Goal: Transaction & Acquisition: Purchase product/service

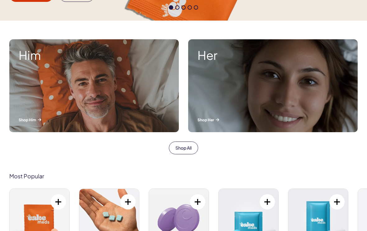
scroll to position [198, 0]
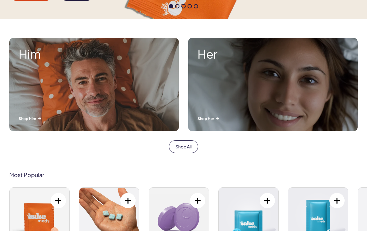
click at [253, 103] on div "Her Shop Her" at bounding box center [273, 84] width 170 height 93
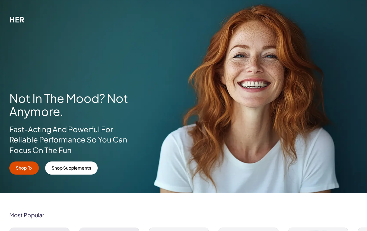
scroll to position [39, 0]
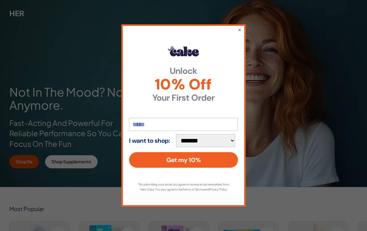
click at [241, 31] on button "×" at bounding box center [239, 29] width 3 height 6
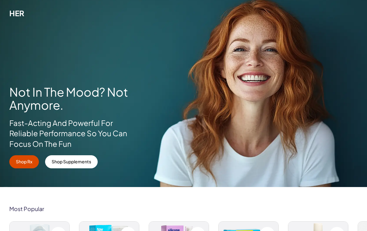
click at [28, 166] on link "Shop Rx" at bounding box center [24, 161] width 30 height 13
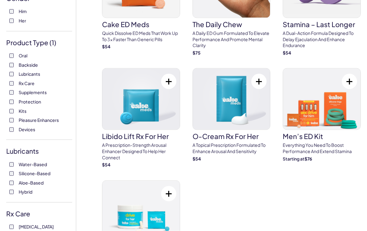
scroll to position [86, 0]
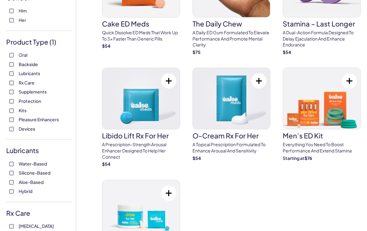
click at [144, 135] on h3 "Libido Lift Rx For Her" at bounding box center [141, 135] width 78 height 7
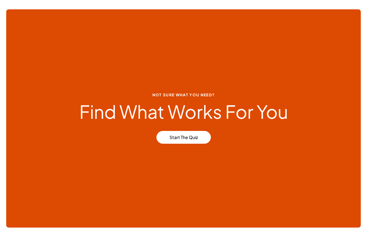
scroll to position [381, 0]
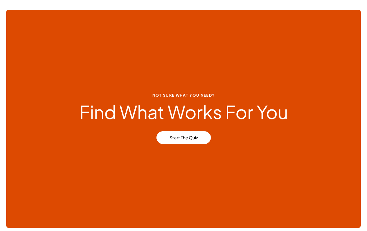
click at [189, 136] on link "Start the Quiz" at bounding box center [184, 137] width 54 height 13
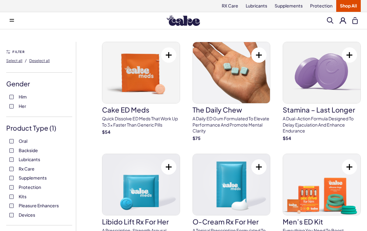
scroll to position [392, 0]
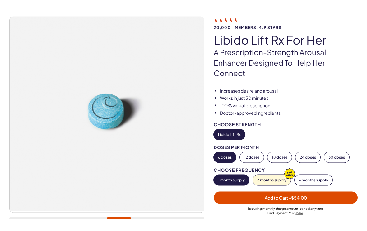
scroll to position [33, 0]
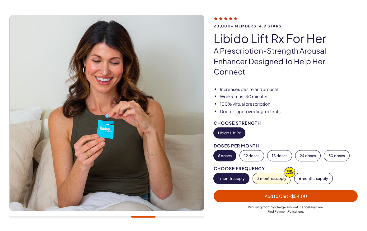
click at [229, 150] on button "6 doses" at bounding box center [225, 155] width 22 height 11
click at [231, 150] on button "6 doses" at bounding box center [225, 155] width 22 height 11
click at [227, 150] on button "6 doses" at bounding box center [225, 155] width 22 height 11
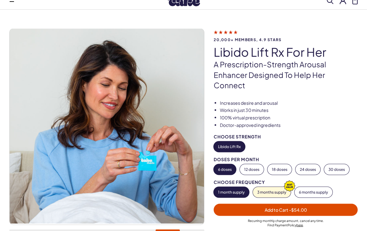
scroll to position [20, 0]
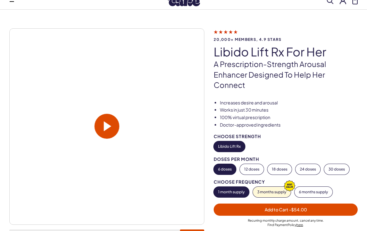
click at [256, 164] on button "12 doses" at bounding box center [252, 169] width 24 height 11
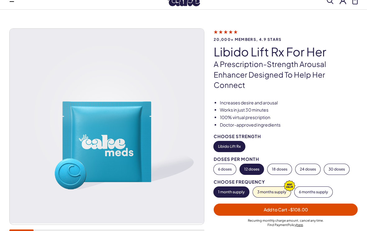
click at [234, 141] on button "Libido Lift Rx" at bounding box center [229, 146] width 31 height 11
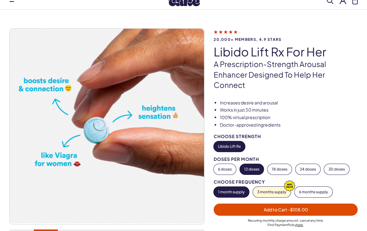
click at [227, 164] on button "6 doses" at bounding box center [225, 169] width 22 height 11
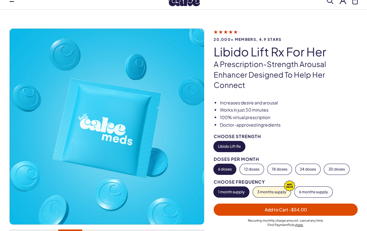
click at [232, 141] on button "Libido Lift Rx" at bounding box center [229, 146] width 31 height 11
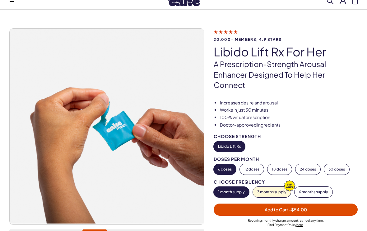
click at [237, 141] on button "Libido Lift Rx" at bounding box center [229, 146] width 31 height 11
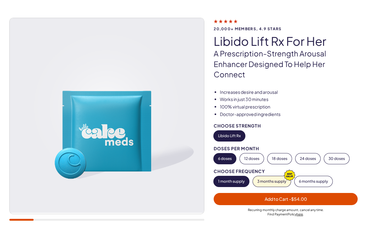
scroll to position [31, 0]
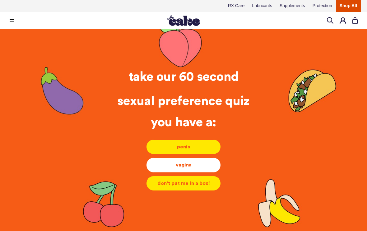
click at [191, 165] on div "vagina" at bounding box center [184, 164] width 64 height 7
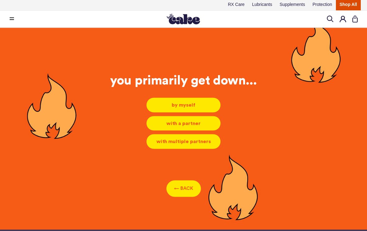
scroll to position [2, 0]
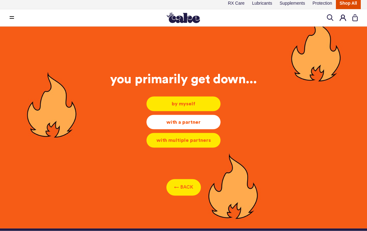
click at [190, 121] on div "with a partner" at bounding box center [184, 122] width 64 height 7
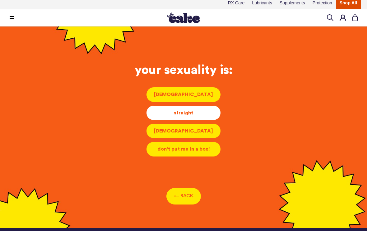
click at [194, 116] on div "straight" at bounding box center [184, 112] width 64 height 7
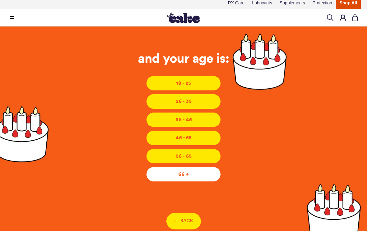
click at [196, 176] on div "66 +" at bounding box center [184, 174] width 64 height 7
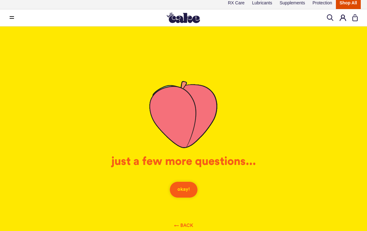
click at [190, 196] on button "okay!" at bounding box center [184, 189] width 28 height 17
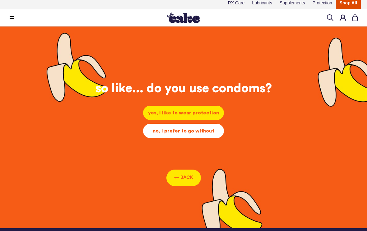
click at [206, 131] on div "no, I prefer to go without" at bounding box center [183, 130] width 71 height 7
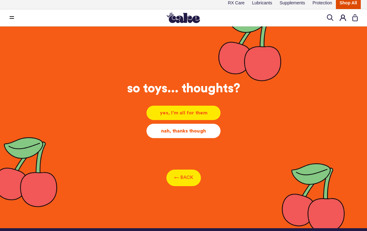
click at [207, 131] on div "nah, thanks though" at bounding box center [184, 130] width 64 height 7
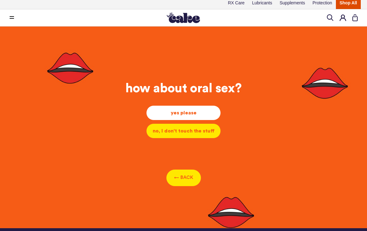
click at [196, 108] on li "yes please yes please yes please" at bounding box center [183, 112] width 75 height 15
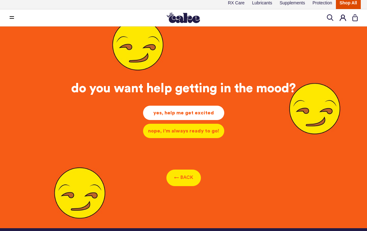
click at [203, 113] on div "yes, help me get excited" at bounding box center [183, 112] width 71 height 7
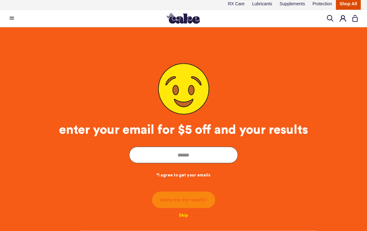
scroll to position [0, 0]
